Goal: Use online tool/utility: Utilize a website feature to perform a specific function

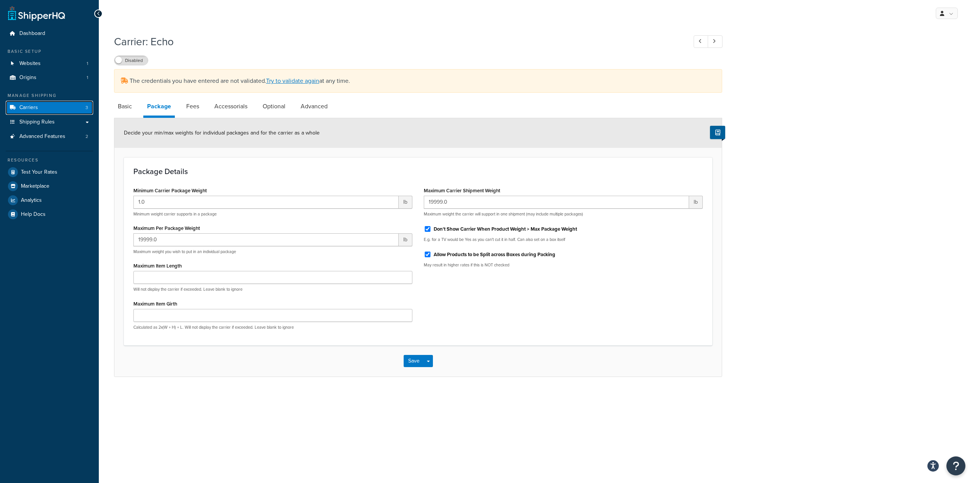
click at [60, 108] on link "Carriers 3" at bounding box center [49, 108] width 87 height 14
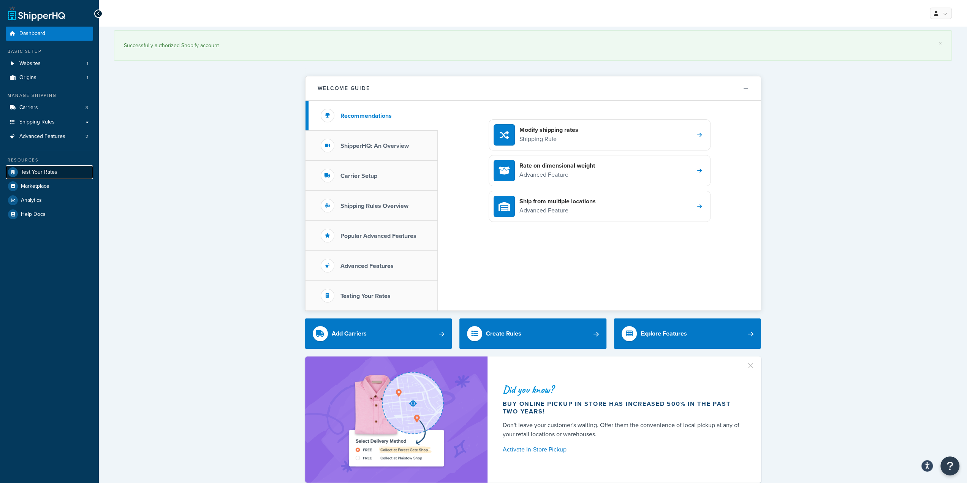
click at [58, 173] on link "Test Your Rates" at bounding box center [49, 172] width 87 height 14
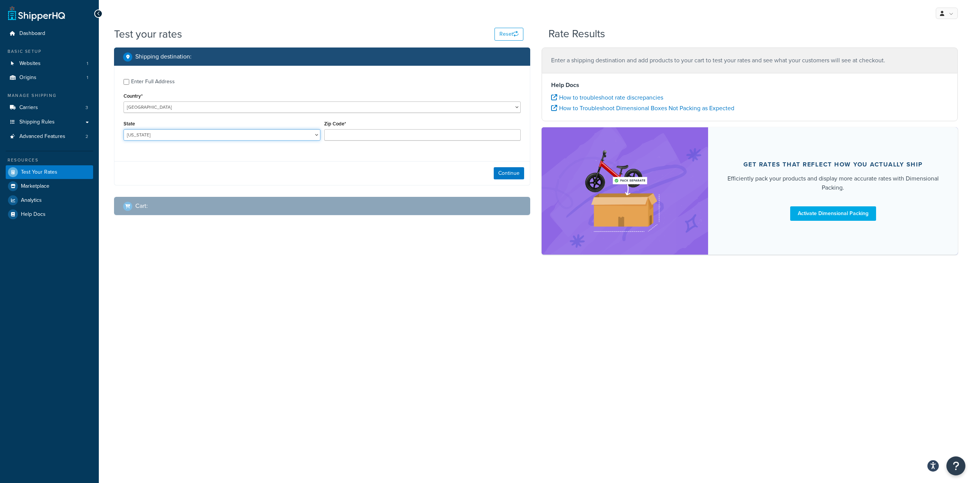
click at [280, 134] on select "Alabama Alaska American Samoa Arizona Arkansas Armed Forces Americas Armed Forc…" at bounding box center [222, 134] width 197 height 11
select select "MI"
click at [124, 130] on select "Alabama Alaska American Samoa Arizona Arkansas Armed Forces Americas Armed Forc…" at bounding box center [222, 134] width 197 height 11
click at [448, 139] on input "Zip Code*" at bounding box center [422, 134] width 197 height 11
type input "48150"
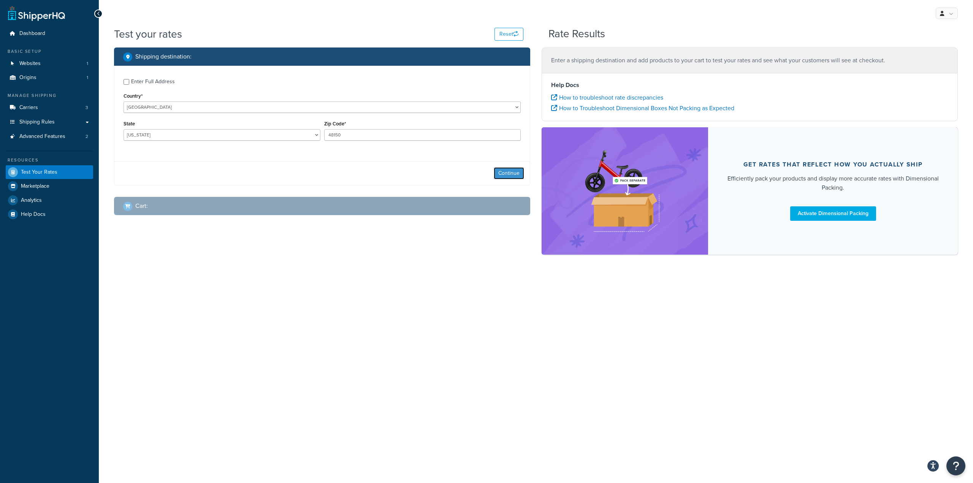
click at [502, 171] on button "Continue" at bounding box center [509, 173] width 30 height 12
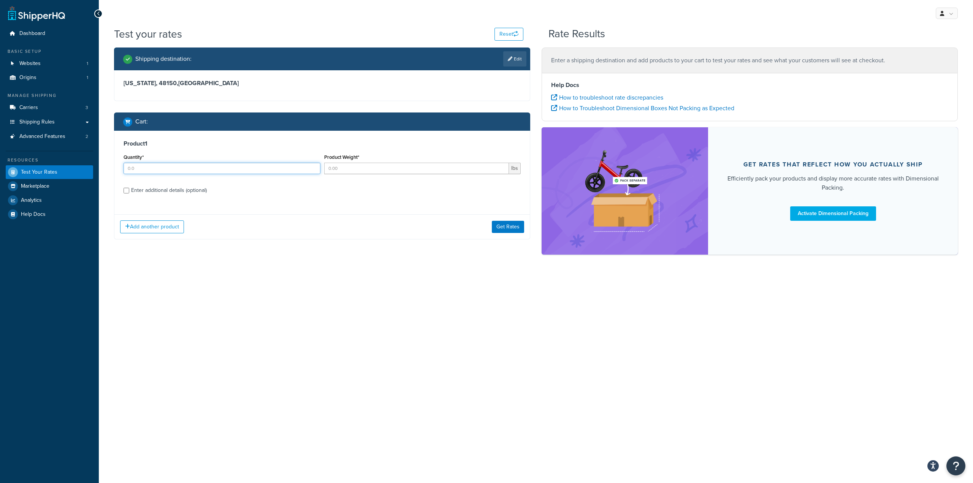
click at [208, 171] on input "Quantity*" at bounding box center [222, 168] width 197 height 11
type input "1"
type input "120"
click at [502, 227] on button "Get Rates" at bounding box center [508, 227] width 32 height 12
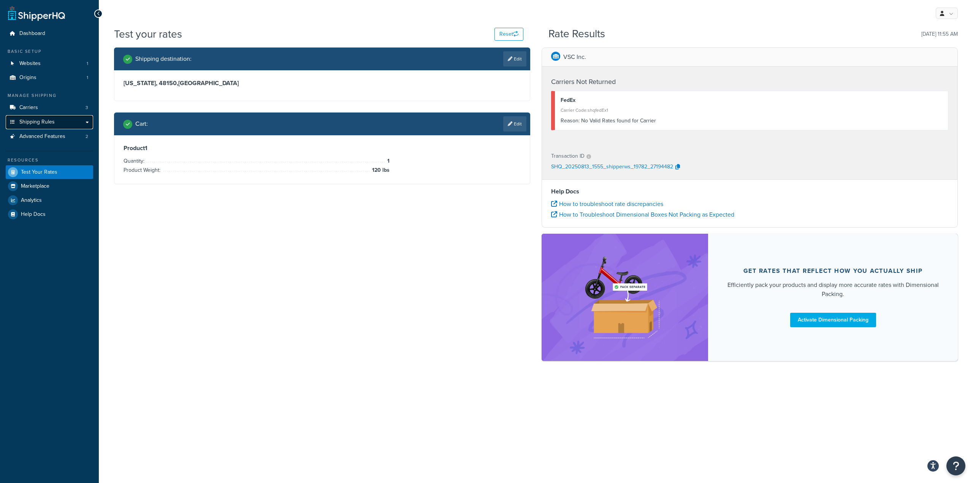
click at [60, 120] on link "Shipping Rules" at bounding box center [49, 122] width 87 height 14
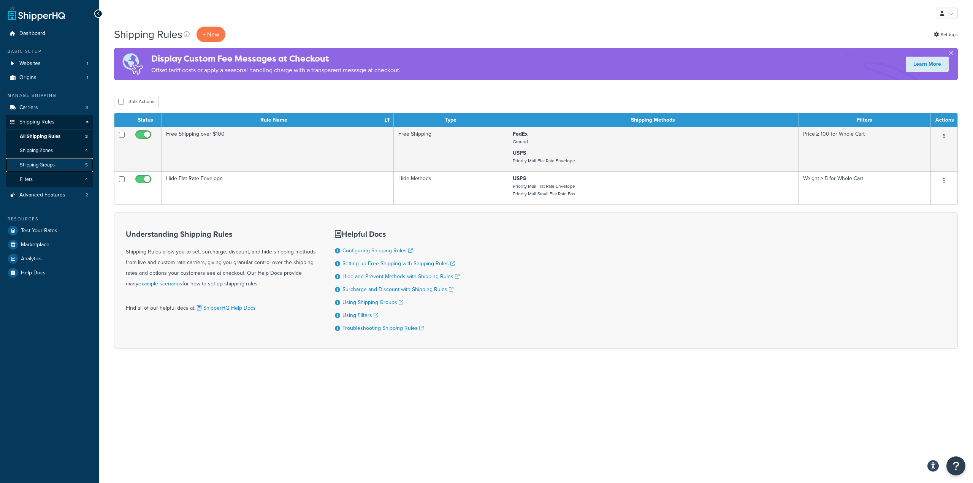
click at [68, 167] on link "Shipping Groups 5" at bounding box center [49, 165] width 87 height 14
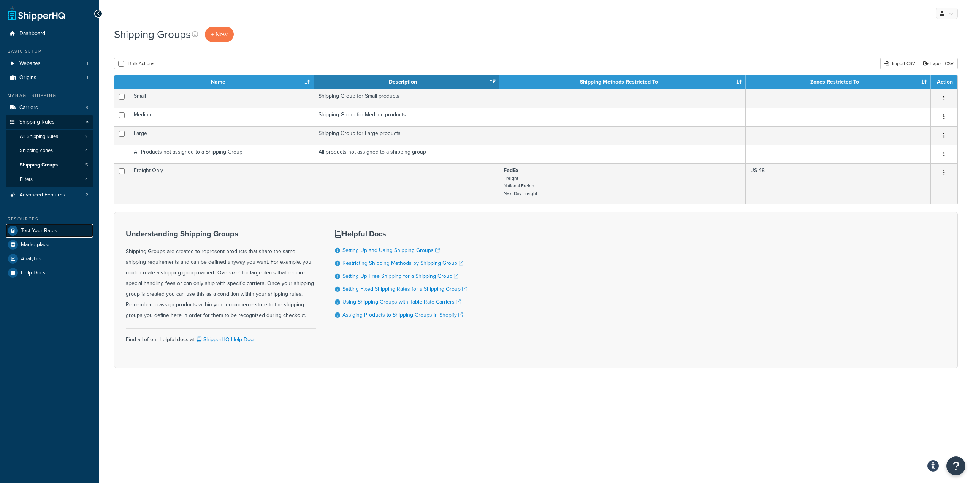
click at [52, 236] on link "Test Your Rates" at bounding box center [49, 231] width 87 height 14
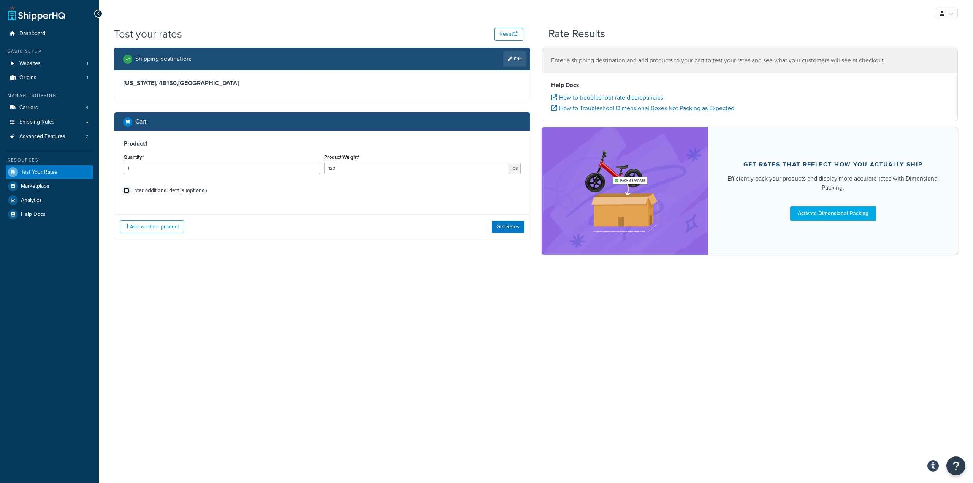
click at [128, 192] on input "Enter additional details (optional)" at bounding box center [127, 191] width 6 height 6
checkbox input "true"
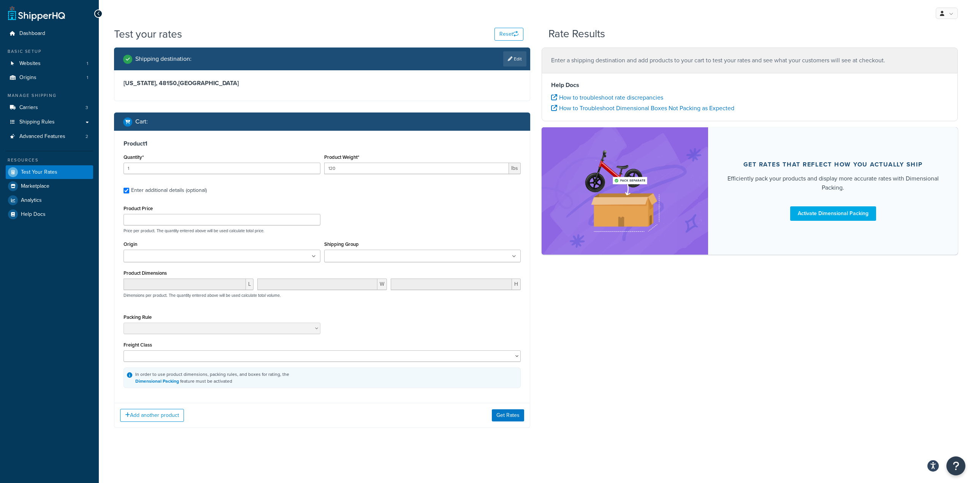
click at [347, 255] on input "Shipping Group" at bounding box center [360, 256] width 67 height 8
click at [629, 381] on div "Shipping destination : Edit Michigan, 48150 , United States Cart : Product 1 Qu…" at bounding box center [535, 245] width 855 height 394
click at [509, 420] on button "Get Rates" at bounding box center [508, 417] width 32 height 12
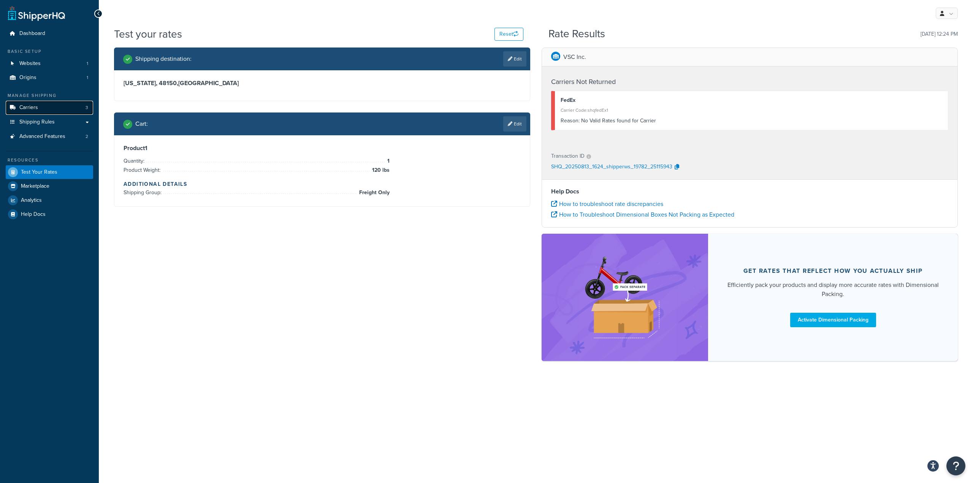
click at [60, 108] on link "Carriers 3" at bounding box center [49, 108] width 87 height 14
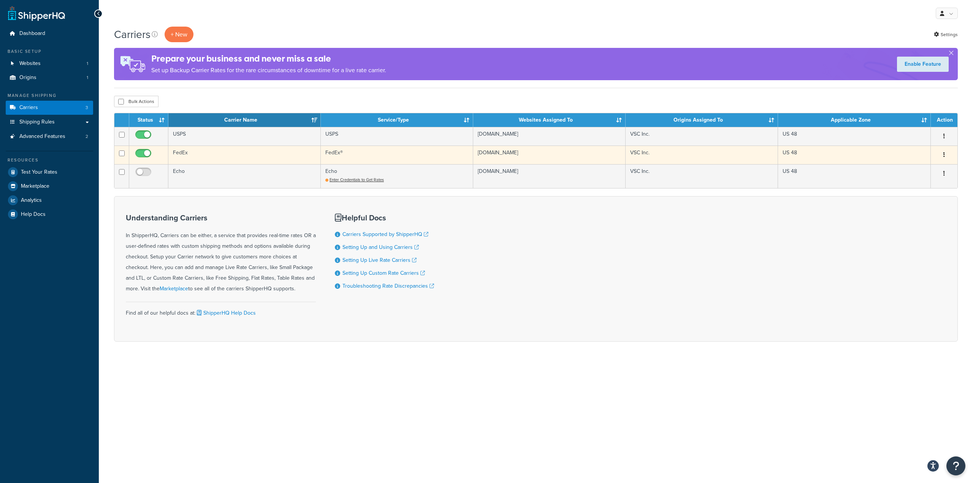
click at [214, 154] on td "FedEx" at bounding box center [244, 155] width 152 height 19
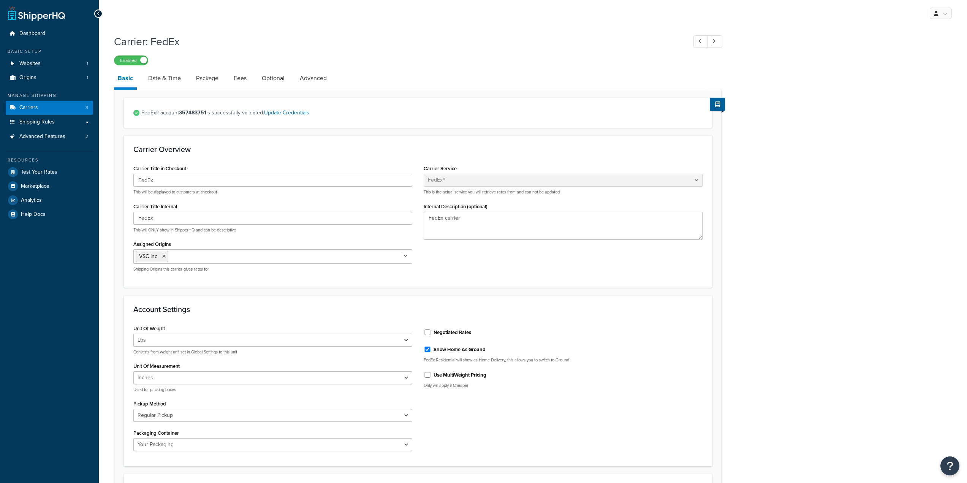
select select "fedEx"
select select "REGULAR_PICKUP"
select select "YOUR_PACKAGING"
click at [168, 80] on link "Date & Time" at bounding box center [164, 78] width 40 height 18
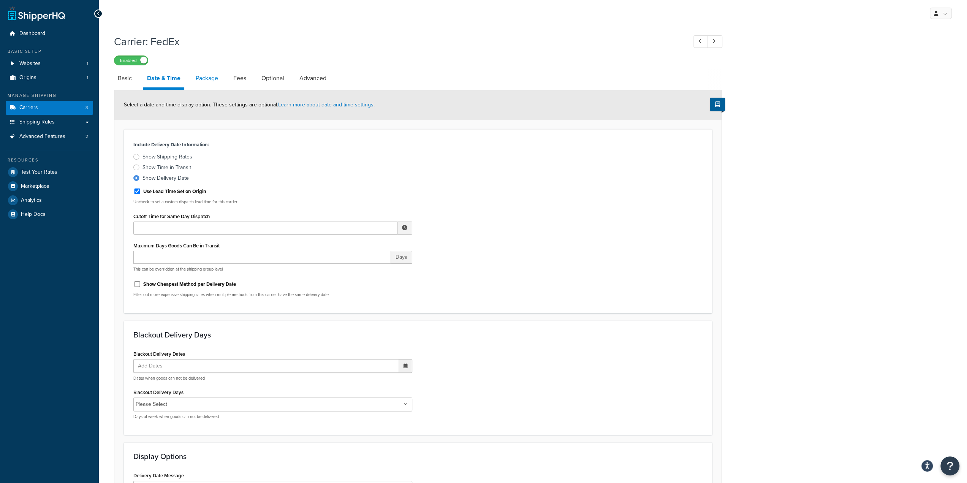
click at [208, 81] on link "Package" at bounding box center [207, 78] width 30 height 18
